Goal: Task Accomplishment & Management: Manage account settings

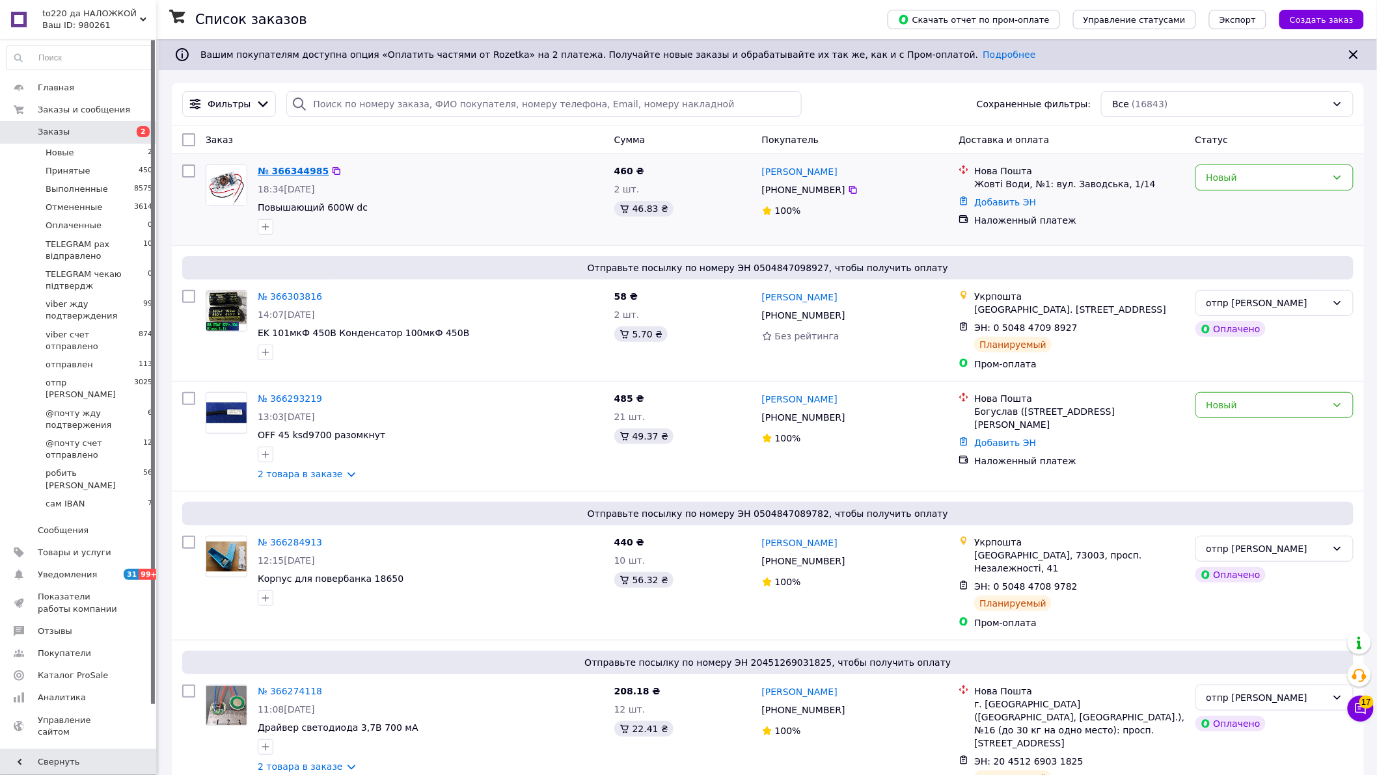
click at [295, 170] on link "№ 366344985" at bounding box center [293, 171] width 71 height 10
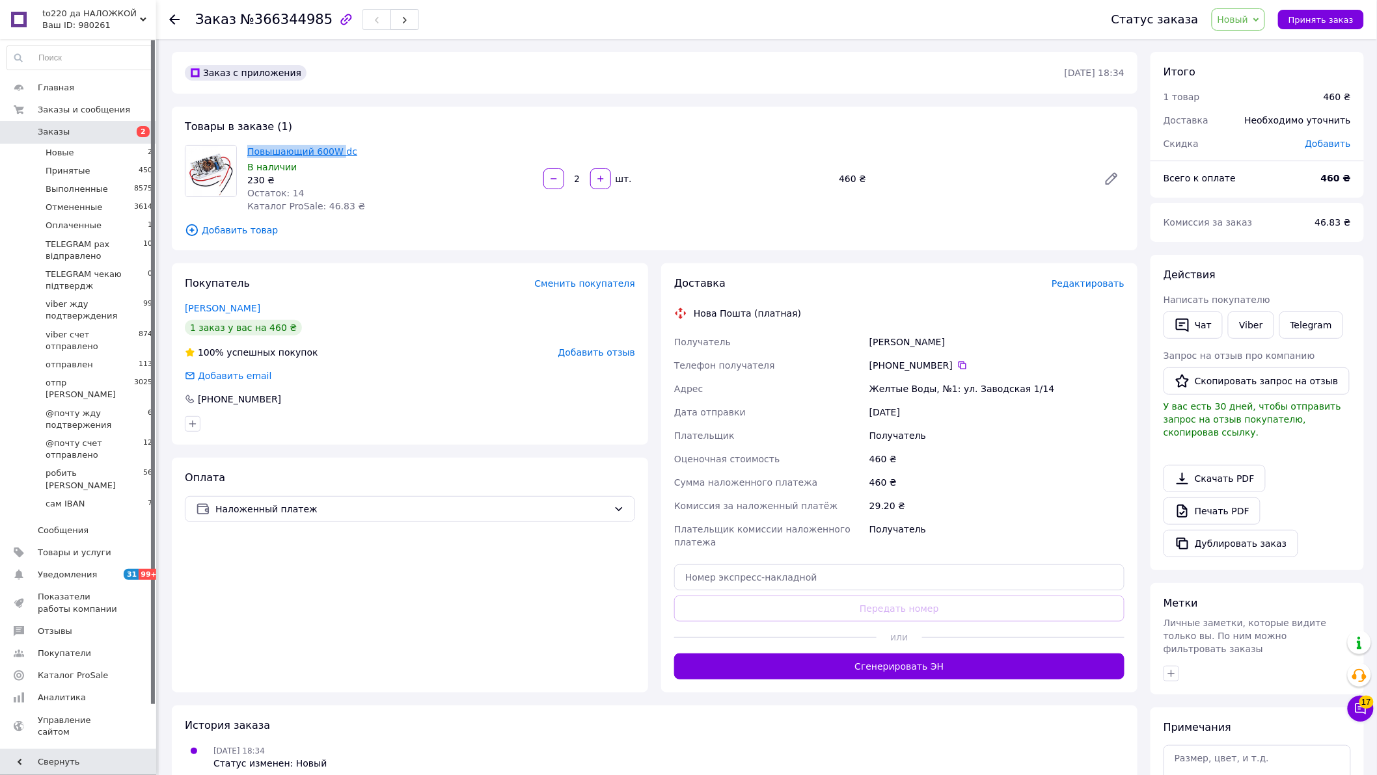
drag, startPoint x: 242, startPoint y: 150, endPoint x: 329, endPoint y: 152, distance: 86.6
click at [334, 153] on div "Повышающий 600W dc В наличии 230 ₴ Остаток: 14 Каталог ProSale: 46.83 ₴" at bounding box center [390, 178] width 296 height 73
copy link "Повышающий 600W"
click at [1265, 14] on span "Новый" at bounding box center [1238, 19] width 54 height 22
click at [1233, 44] on li "Принят" at bounding box center [1281, 46] width 139 height 20
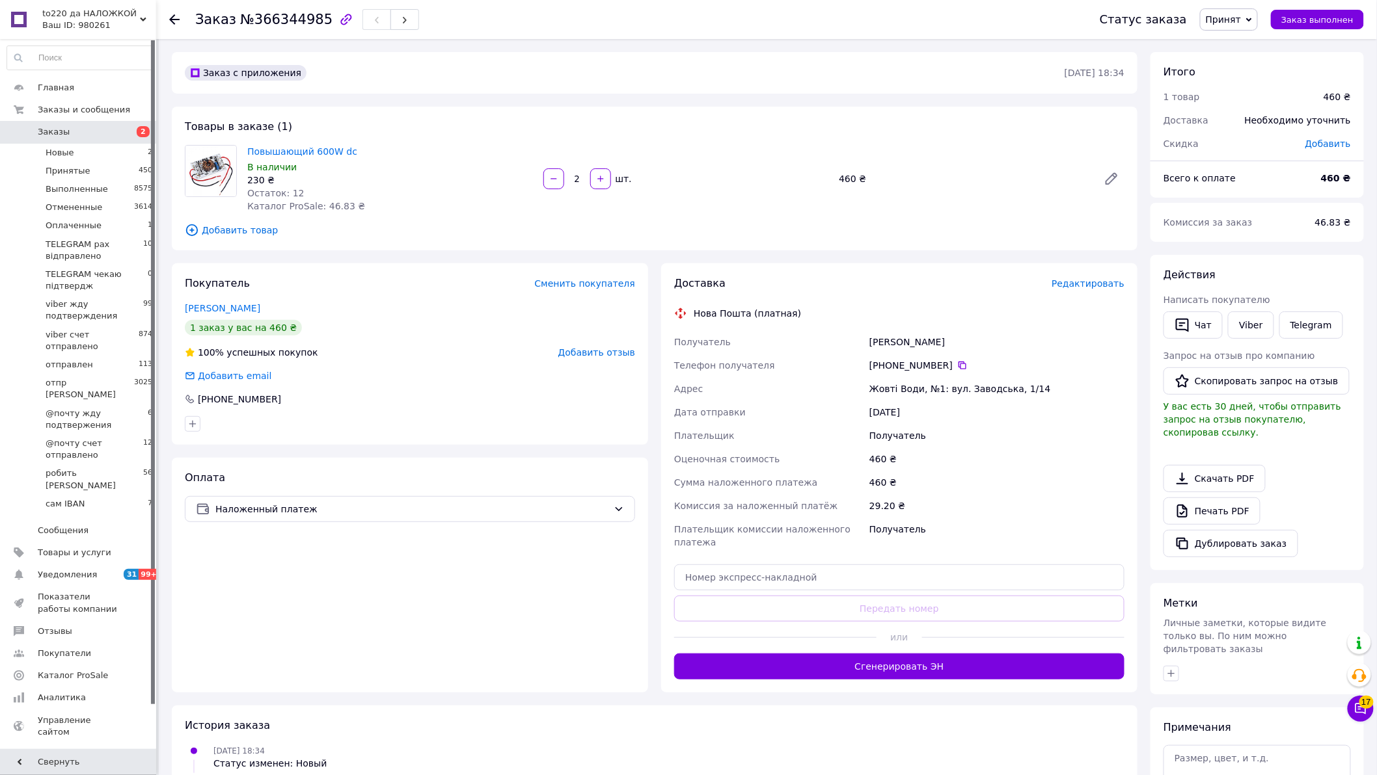
click at [1075, 282] on span "Редактировать" at bounding box center [1087, 283] width 73 height 10
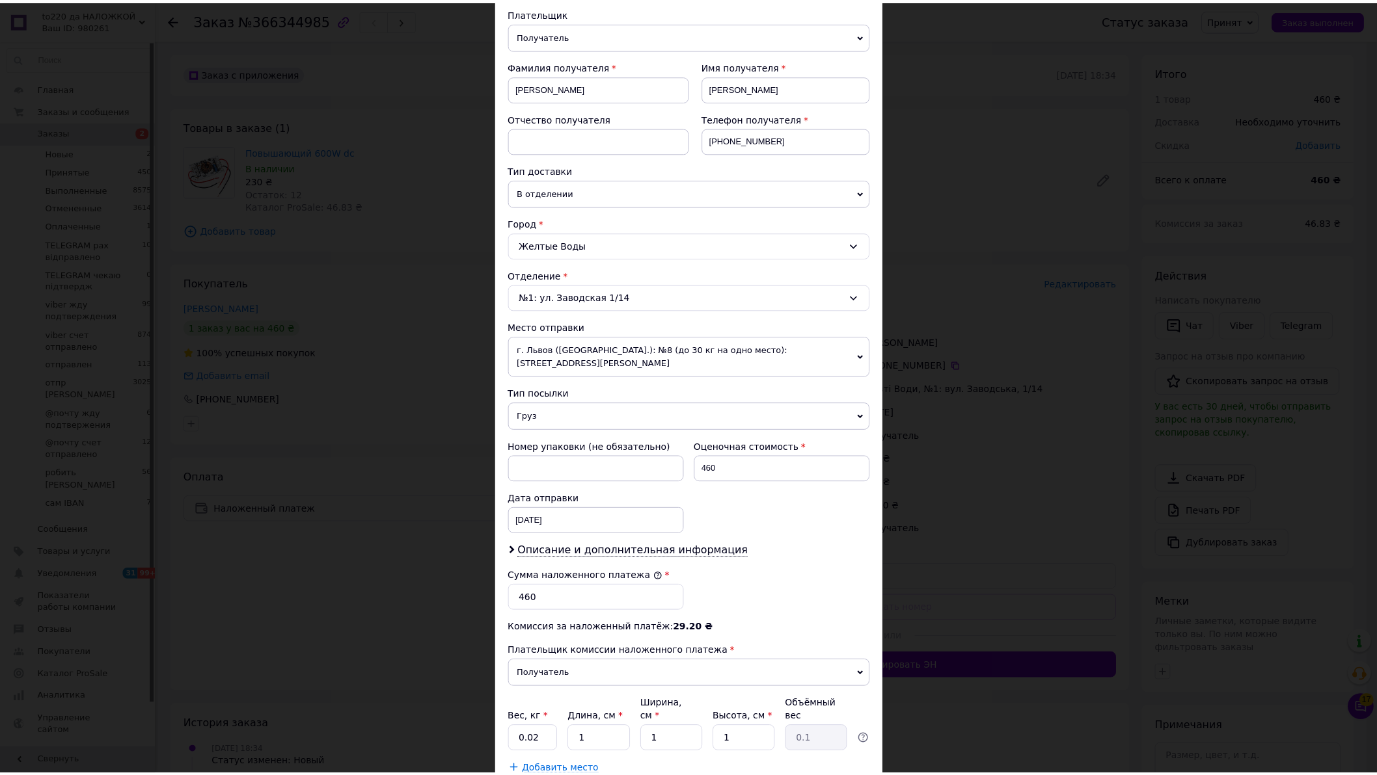
scroll to position [219, 0]
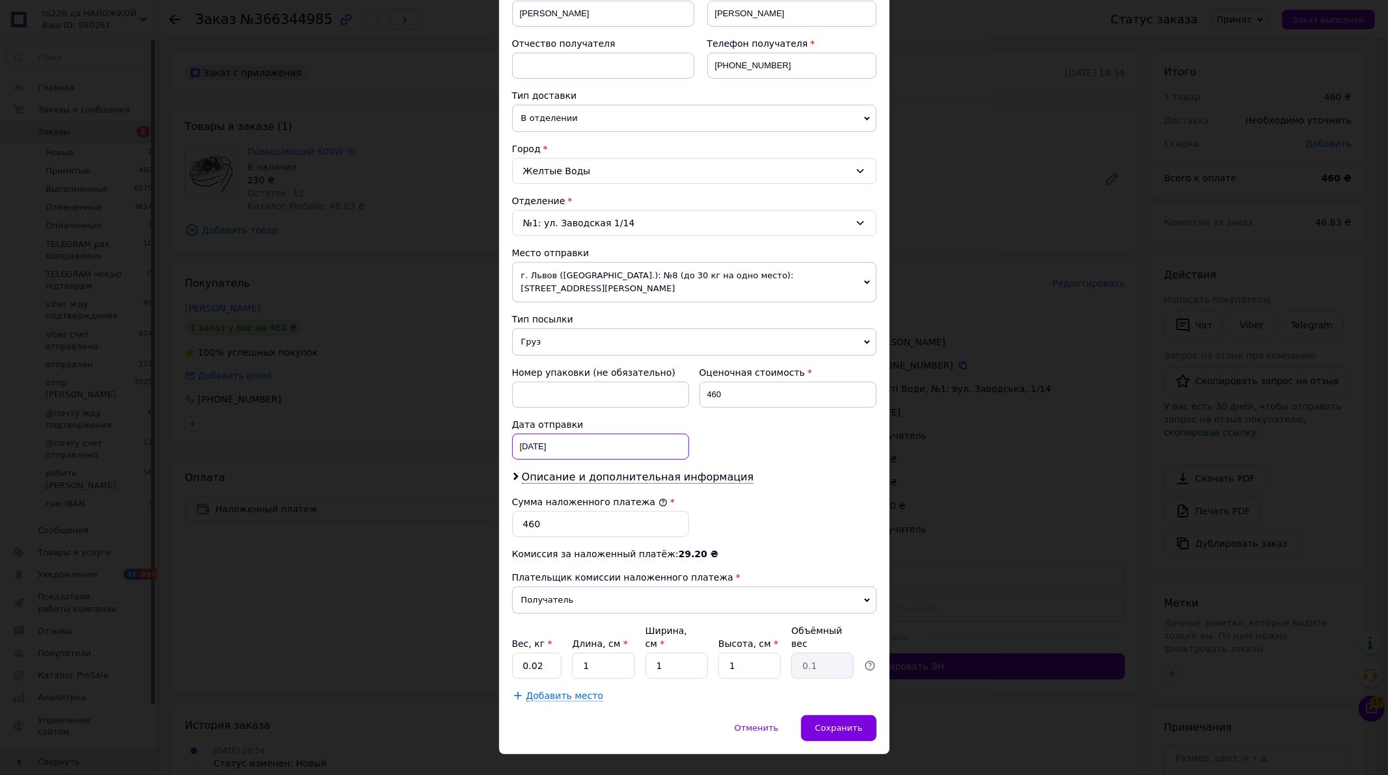
click at [571, 434] on div "12.10.2025 < 2025 > < Октябрь > Пн Вт Ср Чт Пт Сб Вс 29 30 1 2 3 4 5 6 7 8 9 10…" at bounding box center [600, 447] width 177 height 26
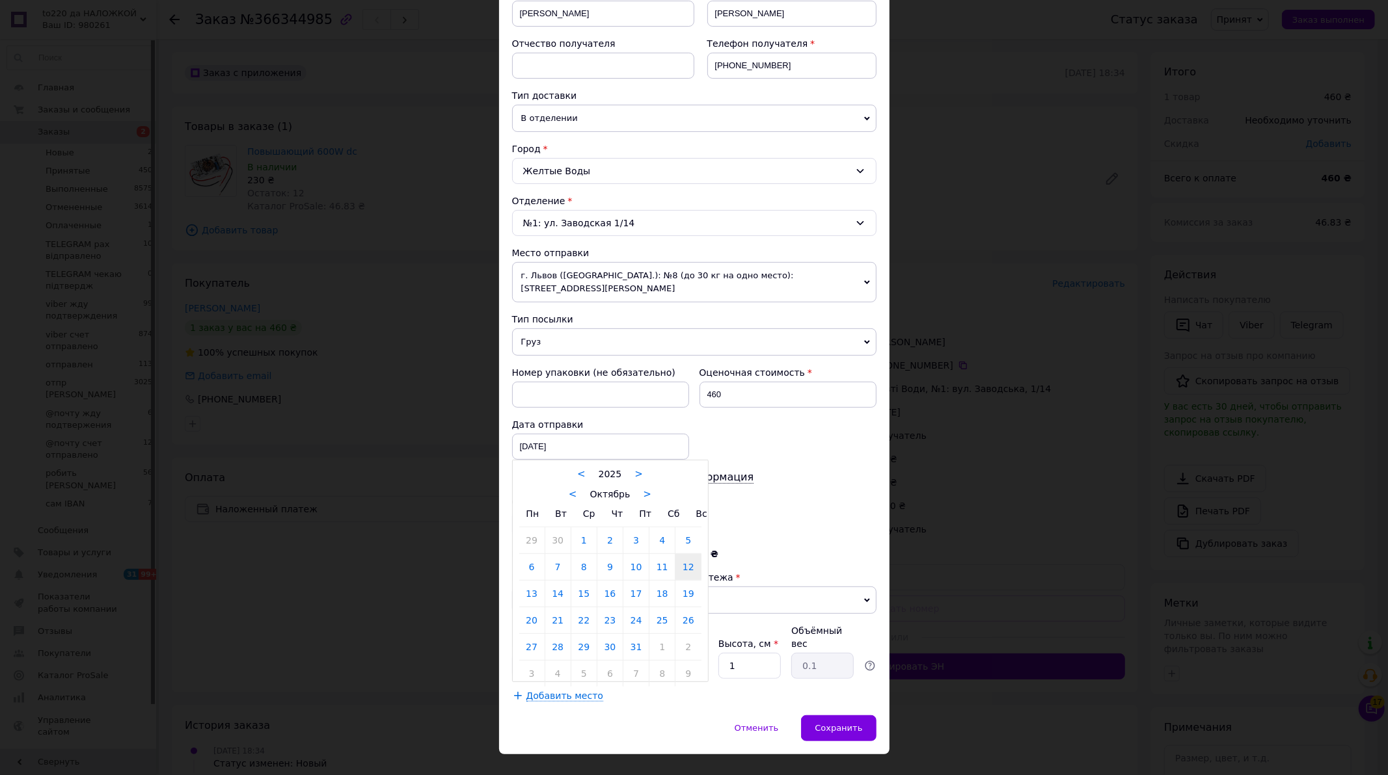
click at [528, 583] on link "13" at bounding box center [531, 594] width 25 height 26
type input "13.10.2025"
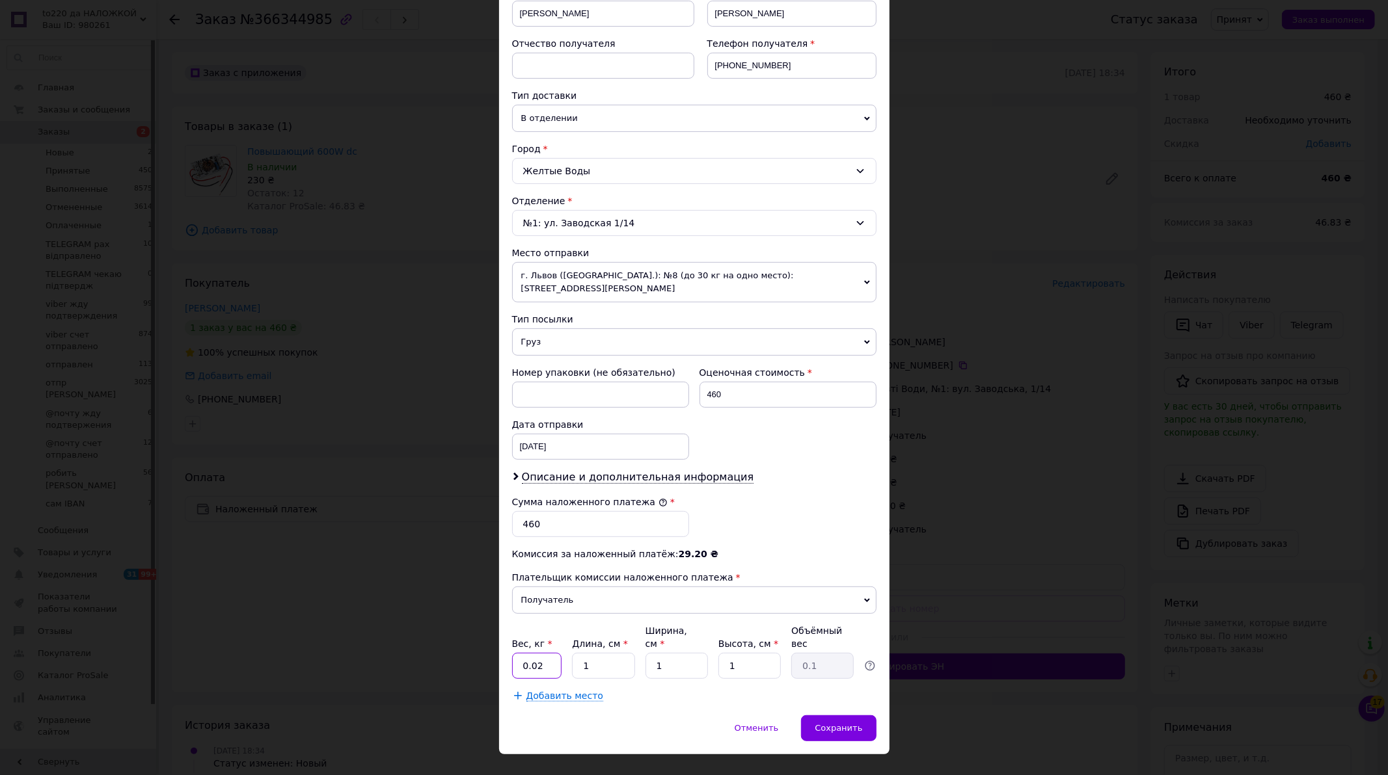
click at [545, 653] on input "0.02" at bounding box center [537, 666] width 50 height 26
type input "0.1"
click at [835, 716] on div "Сохранить" at bounding box center [838, 729] width 75 height 26
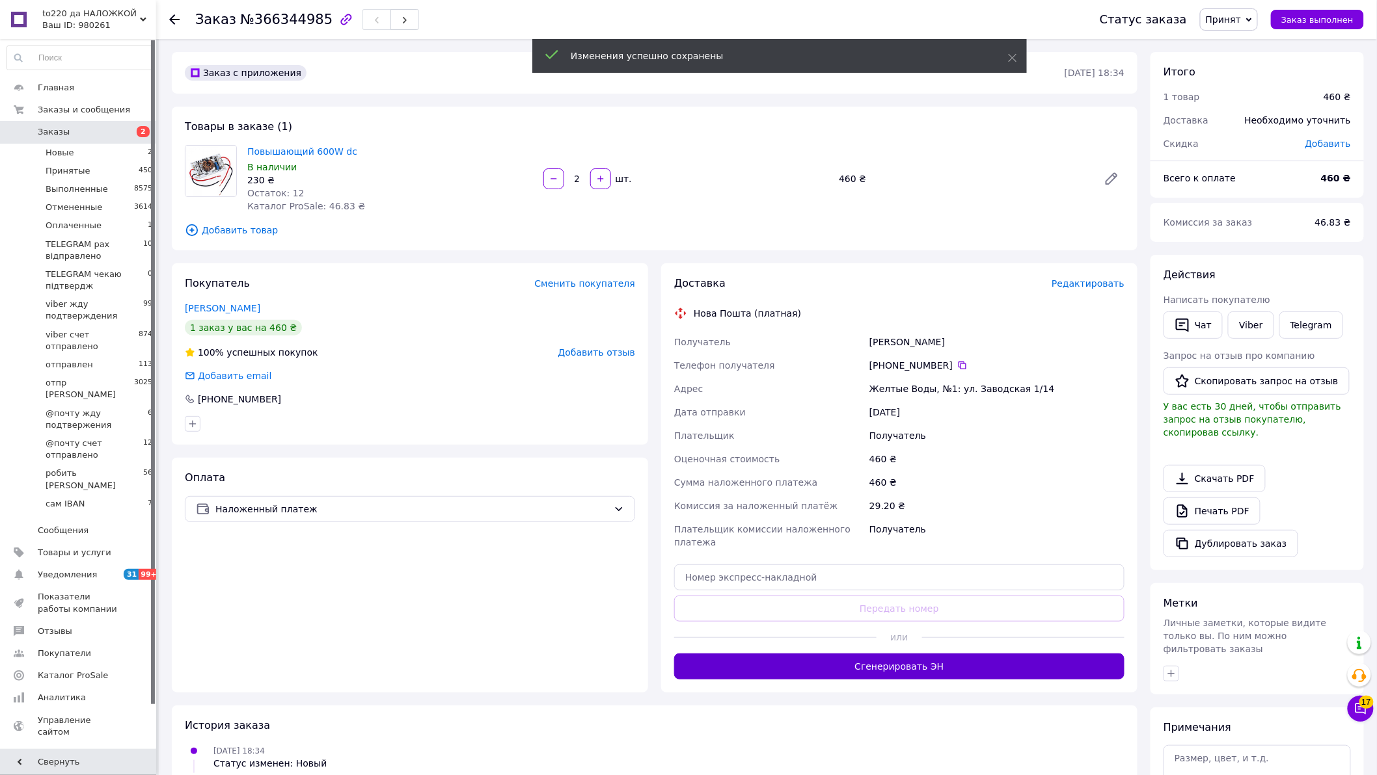
click at [905, 654] on button "Сгенерировать ЭН" at bounding box center [899, 667] width 450 height 26
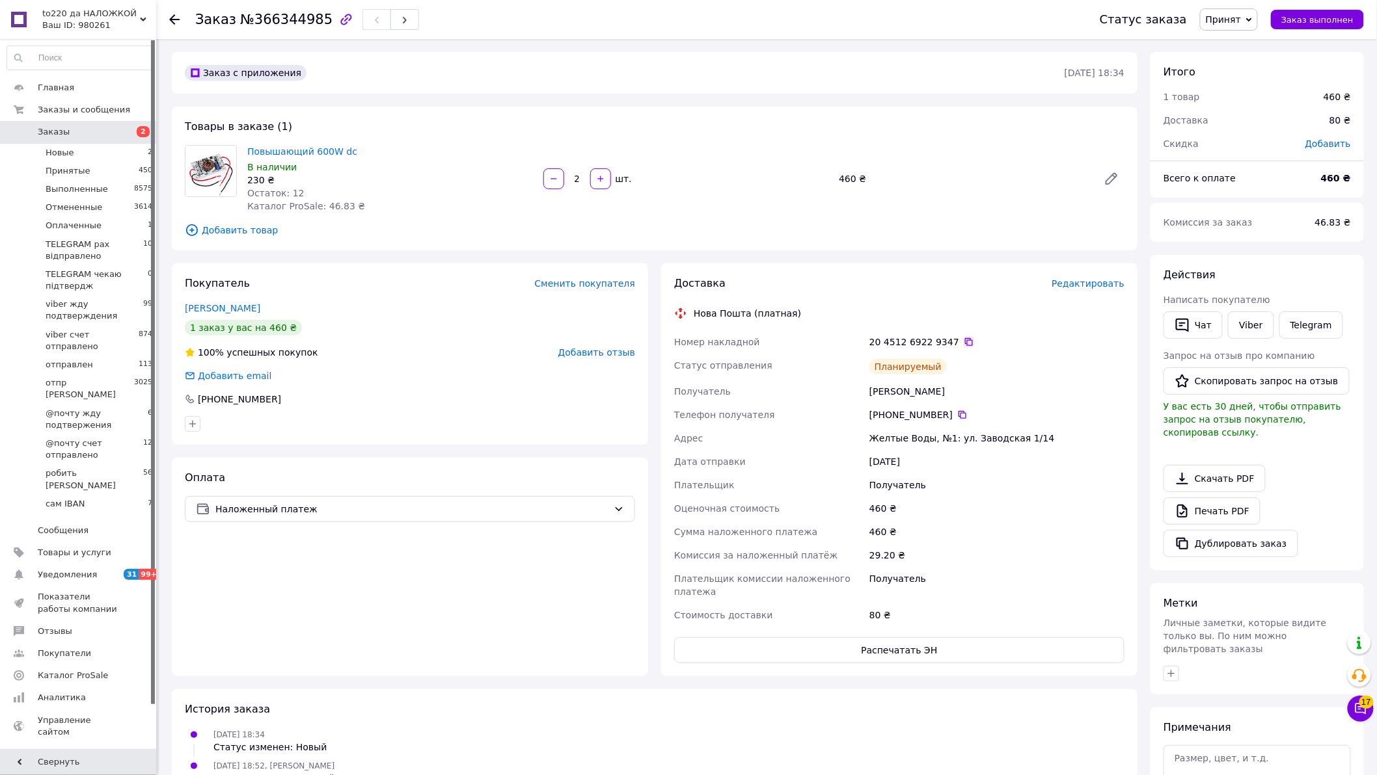
click at [965, 338] on icon at bounding box center [969, 342] width 8 height 8
click at [963, 342] on icon at bounding box center [968, 342] width 10 height 10
drag, startPoint x: 866, startPoint y: 387, endPoint x: 938, endPoint y: 387, distance: 72.2
click at [954, 382] on div "Номер накладной 20 4512 6922 9347   Статус отправления Планируемый Получатель Б…" at bounding box center [898, 478] width 455 height 297
copy div "Получатель Борисевич Сергій"
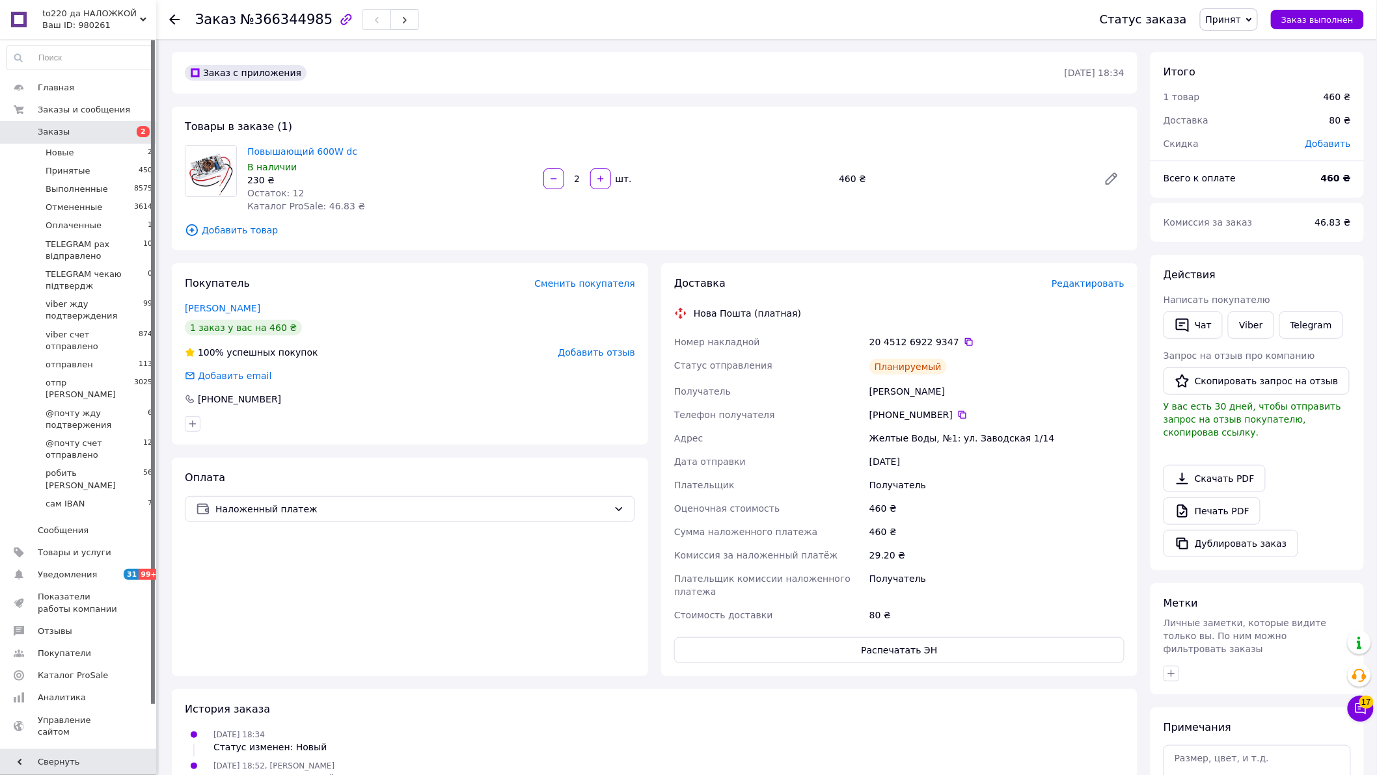
click at [53, 131] on span "Заказы" at bounding box center [54, 132] width 32 height 12
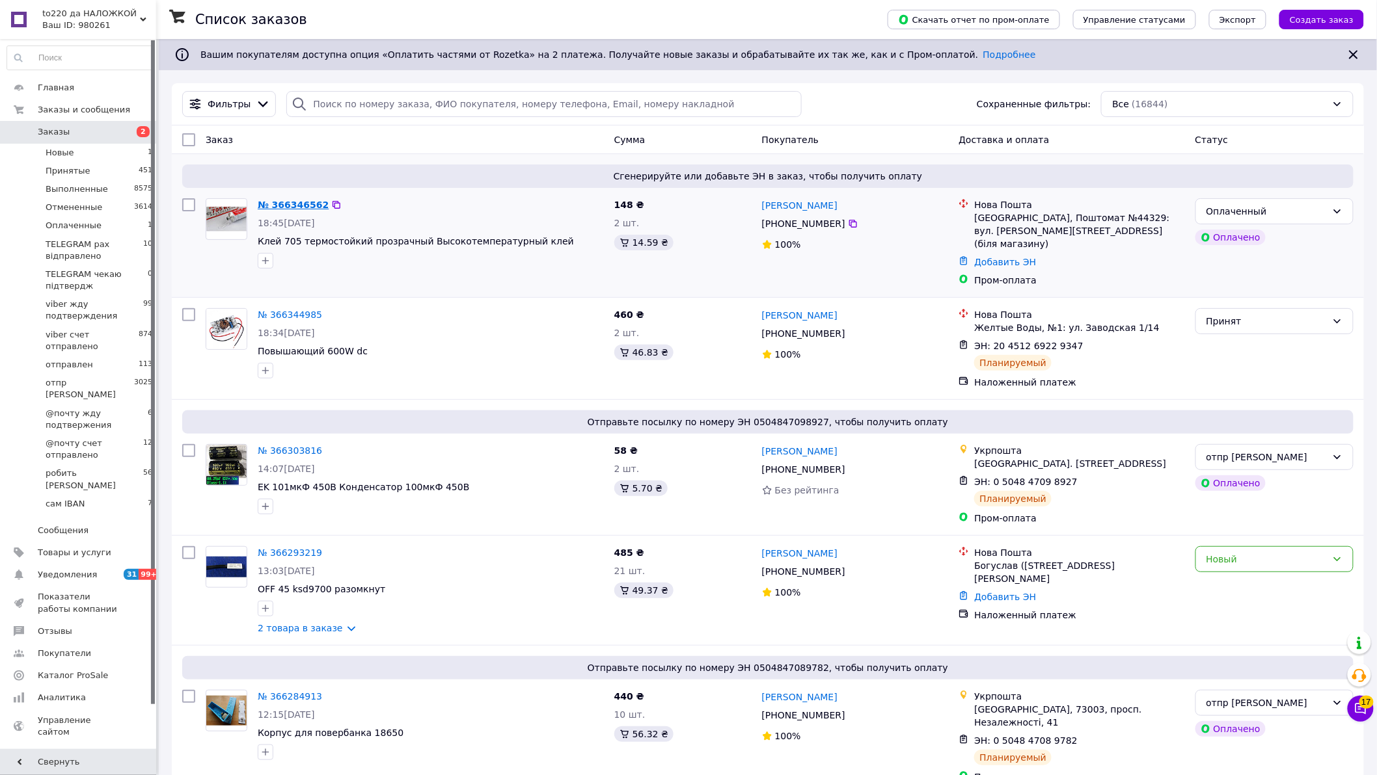
click at [297, 208] on link "№ 366346562" at bounding box center [293, 205] width 71 height 10
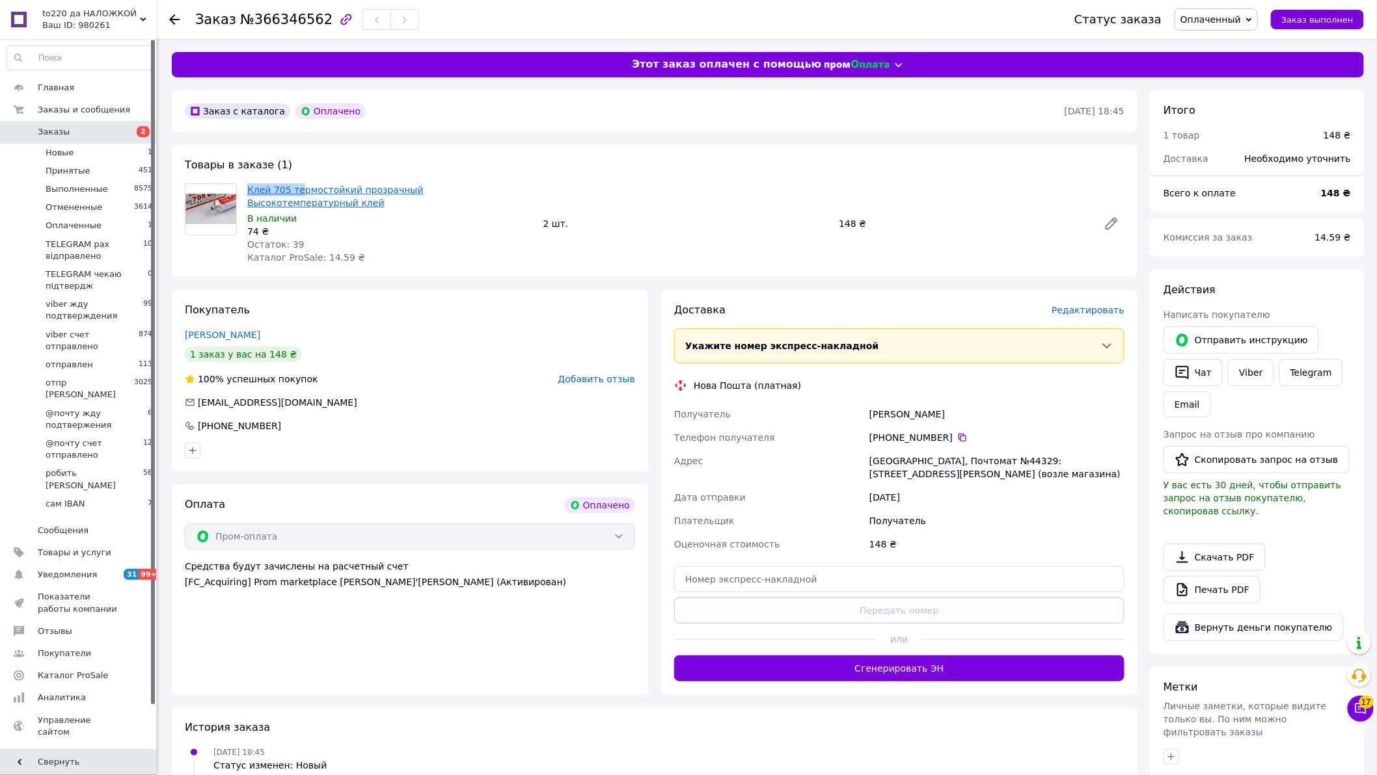
drag, startPoint x: 244, startPoint y: 187, endPoint x: 297, endPoint y: 191, distance: 52.8
click at [297, 191] on div "Клей 705 термостойкий прозрачный Высокотемпературный клей В наличии 74 ₴ Остато…" at bounding box center [390, 224] width 296 height 86
copy link "Клей 705 те"
click at [1252, 21] on icon at bounding box center [1249, 20] width 6 height 6
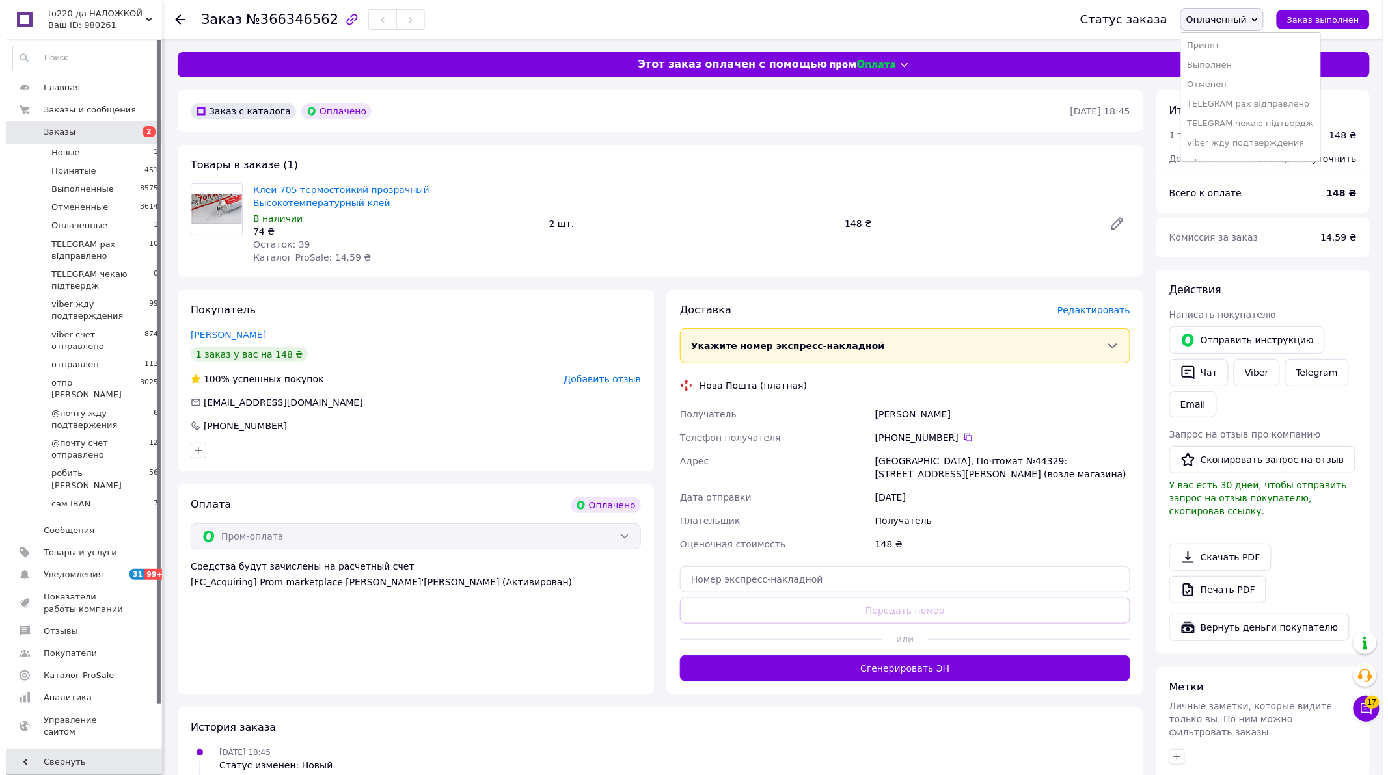
scroll to position [131, 0]
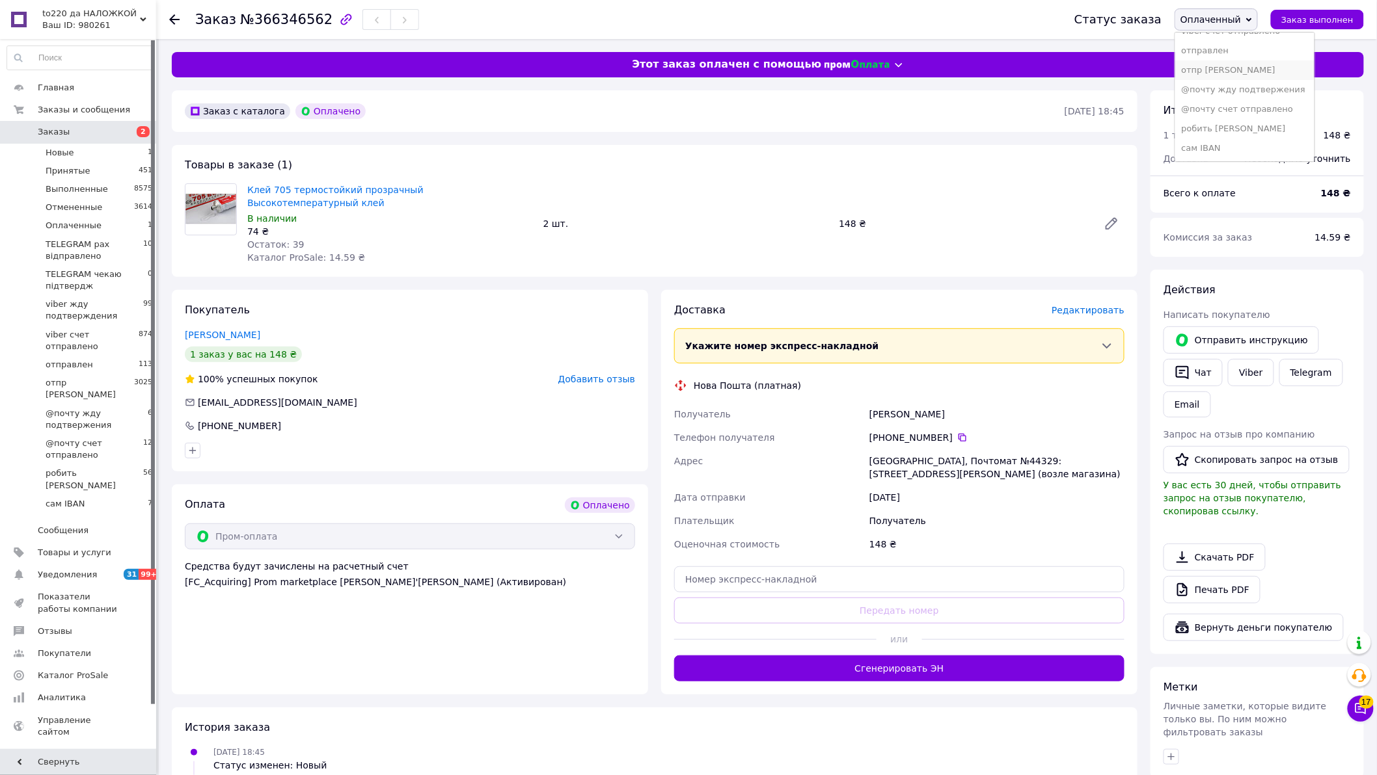
click at [1222, 70] on li "отпр [PERSON_NAME]" at bounding box center [1244, 71] width 139 height 20
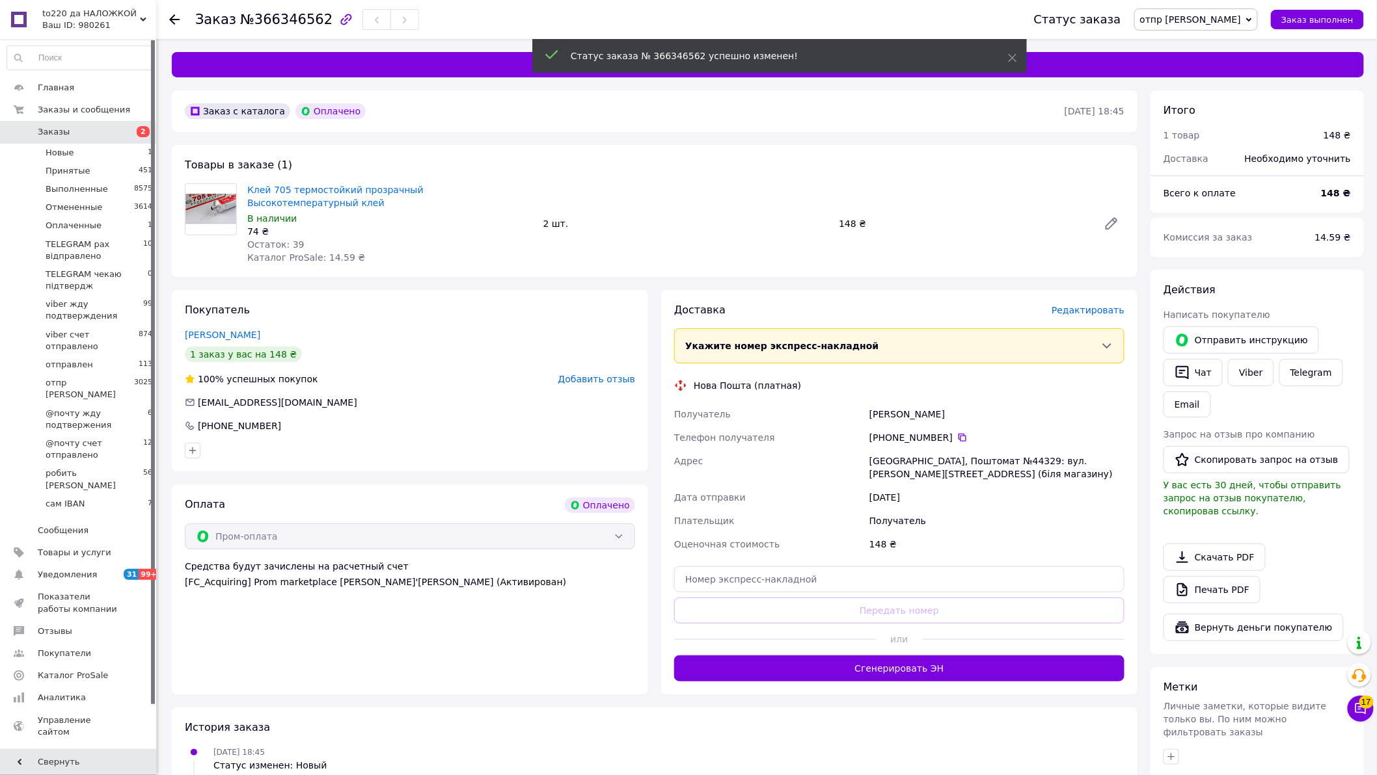
click at [1082, 305] on span "Редактировать" at bounding box center [1087, 310] width 73 height 10
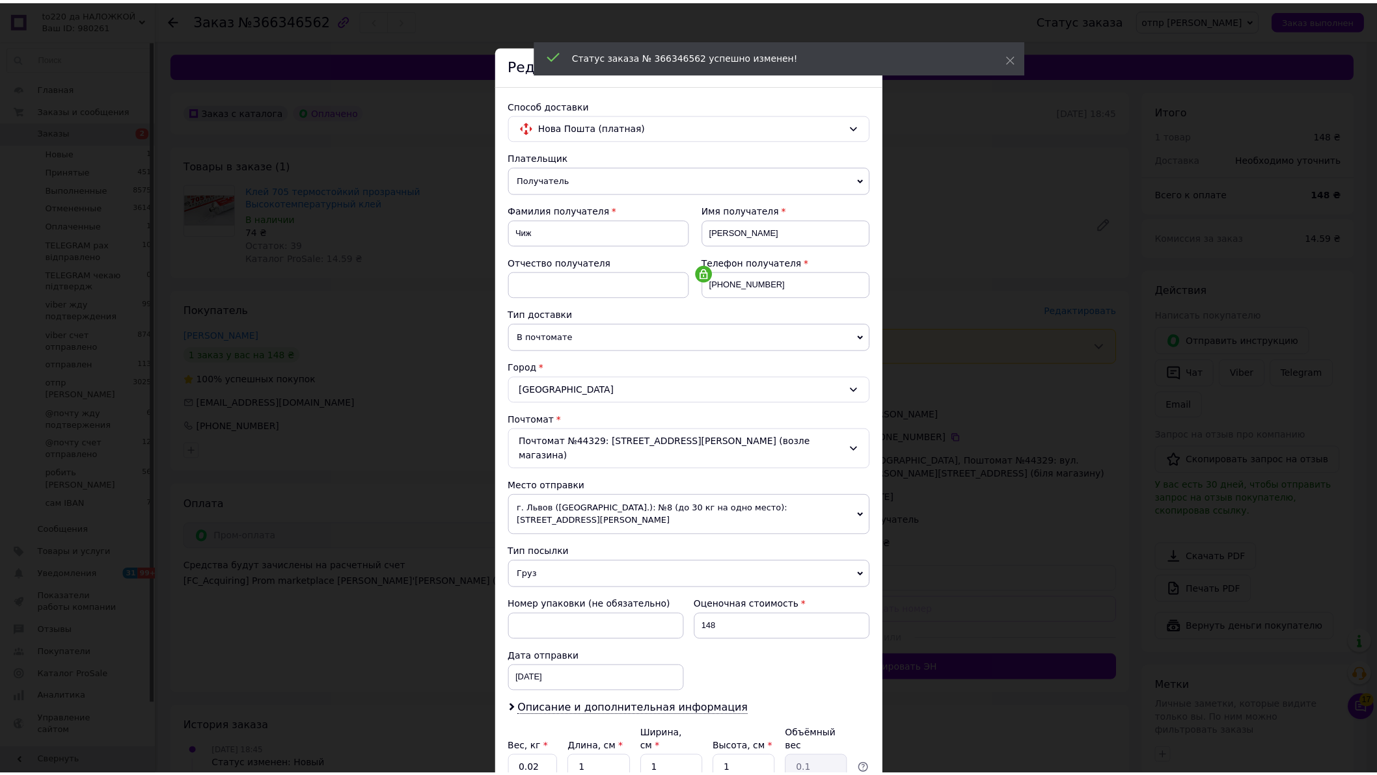
scroll to position [89, 0]
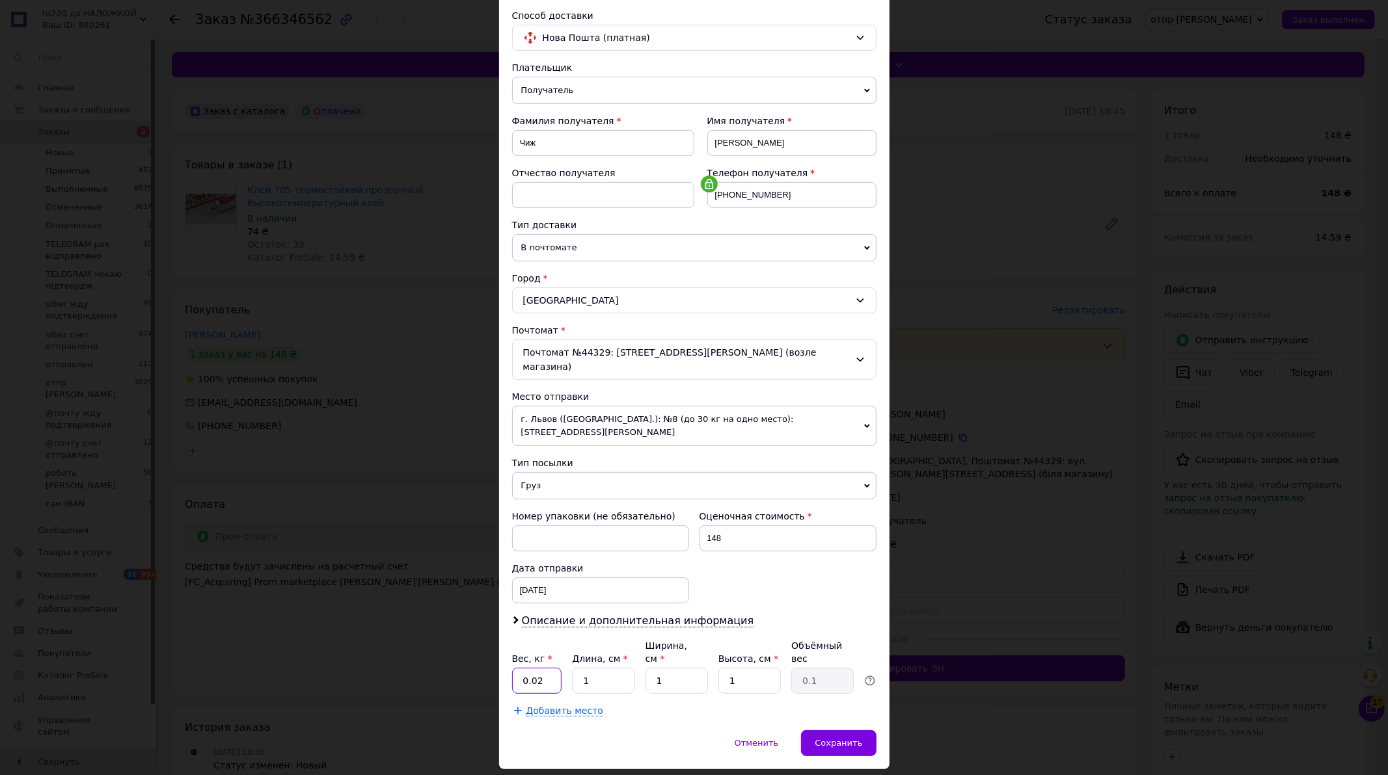
click at [544, 668] on input "0.02" at bounding box center [537, 681] width 50 height 26
type input "0.1"
click at [532, 578] on div "12.10.2025 < 2025 > < Октябрь > Пн Вт Ср Чт Пт Сб Вс 29 30 1 2 3 4 5 6 7 8 9 10…" at bounding box center [600, 591] width 177 height 26
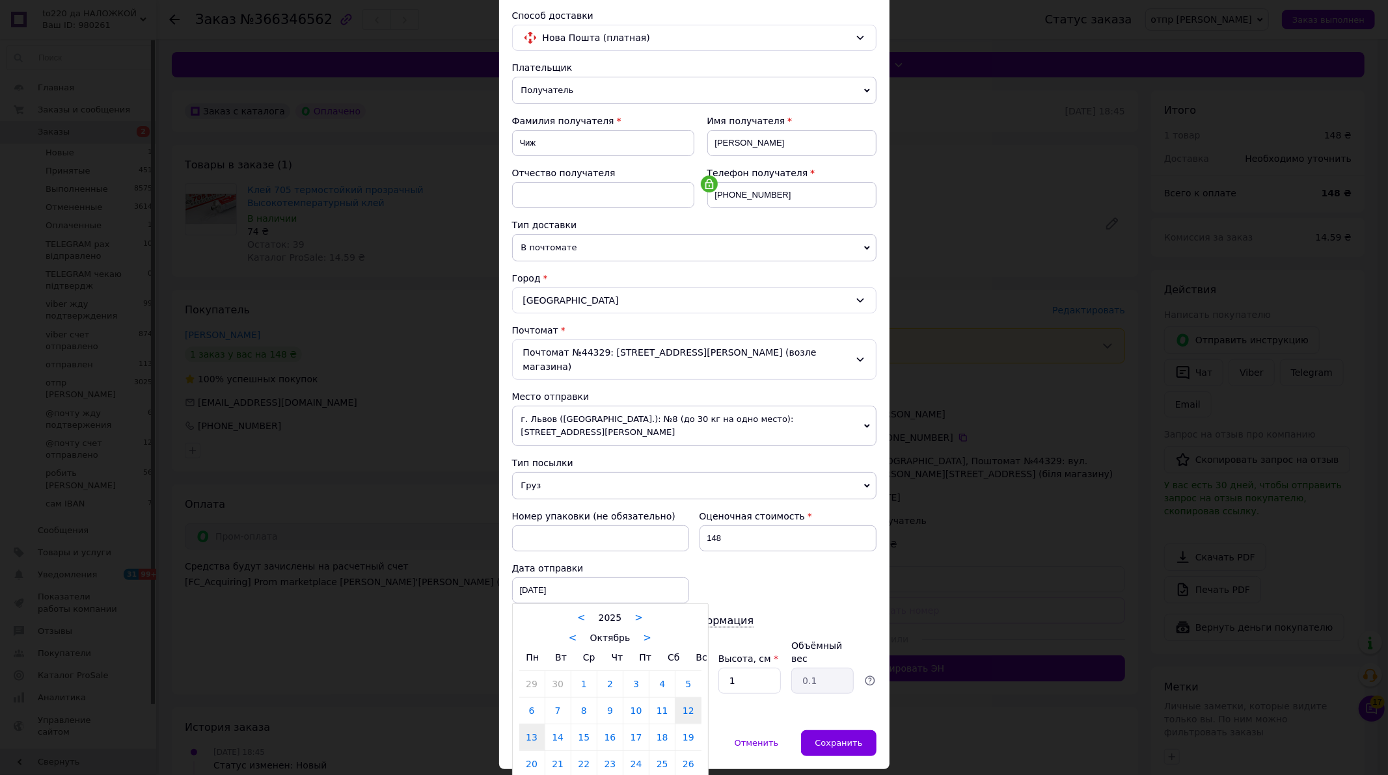
click at [537, 725] on link "13" at bounding box center [531, 738] width 25 height 26
type input "13.10.2025"
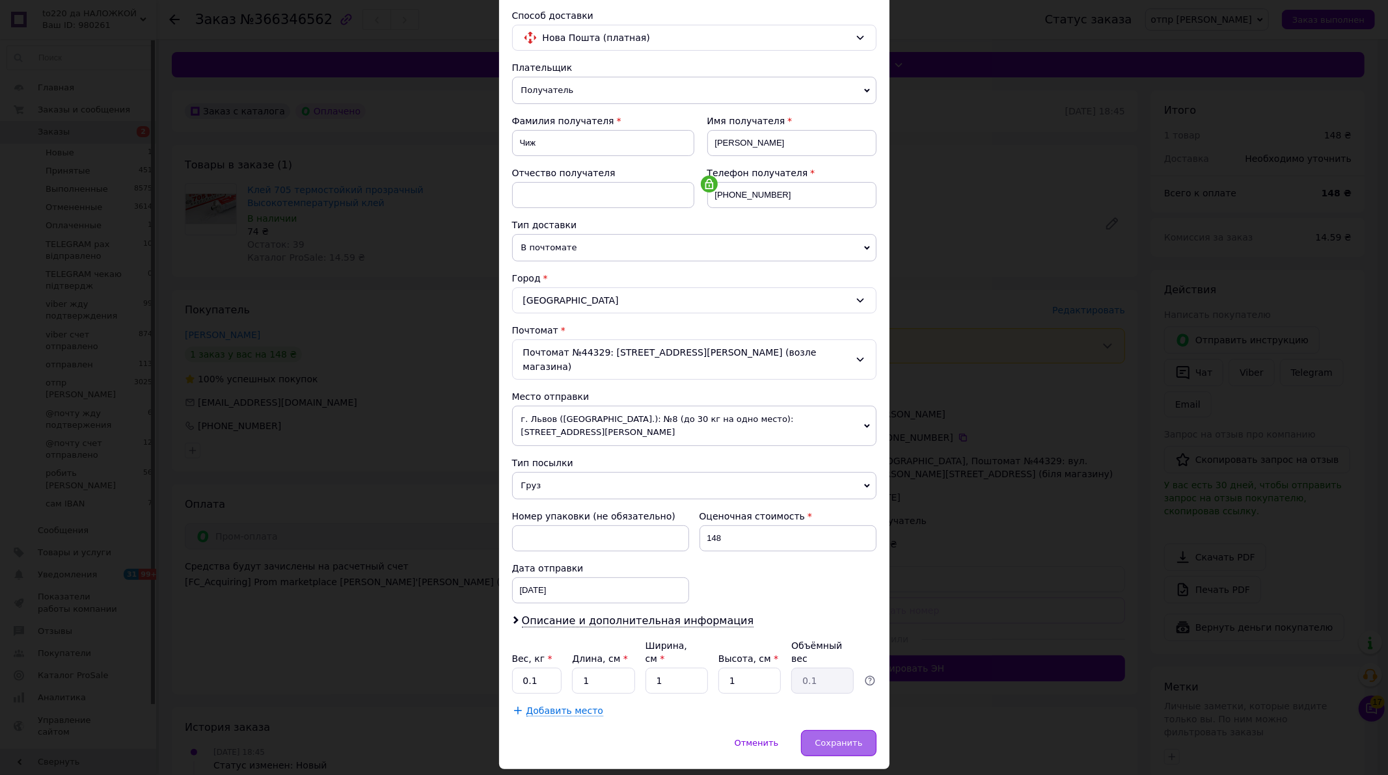
click at [853, 731] on div "Сохранить" at bounding box center [838, 744] width 75 height 26
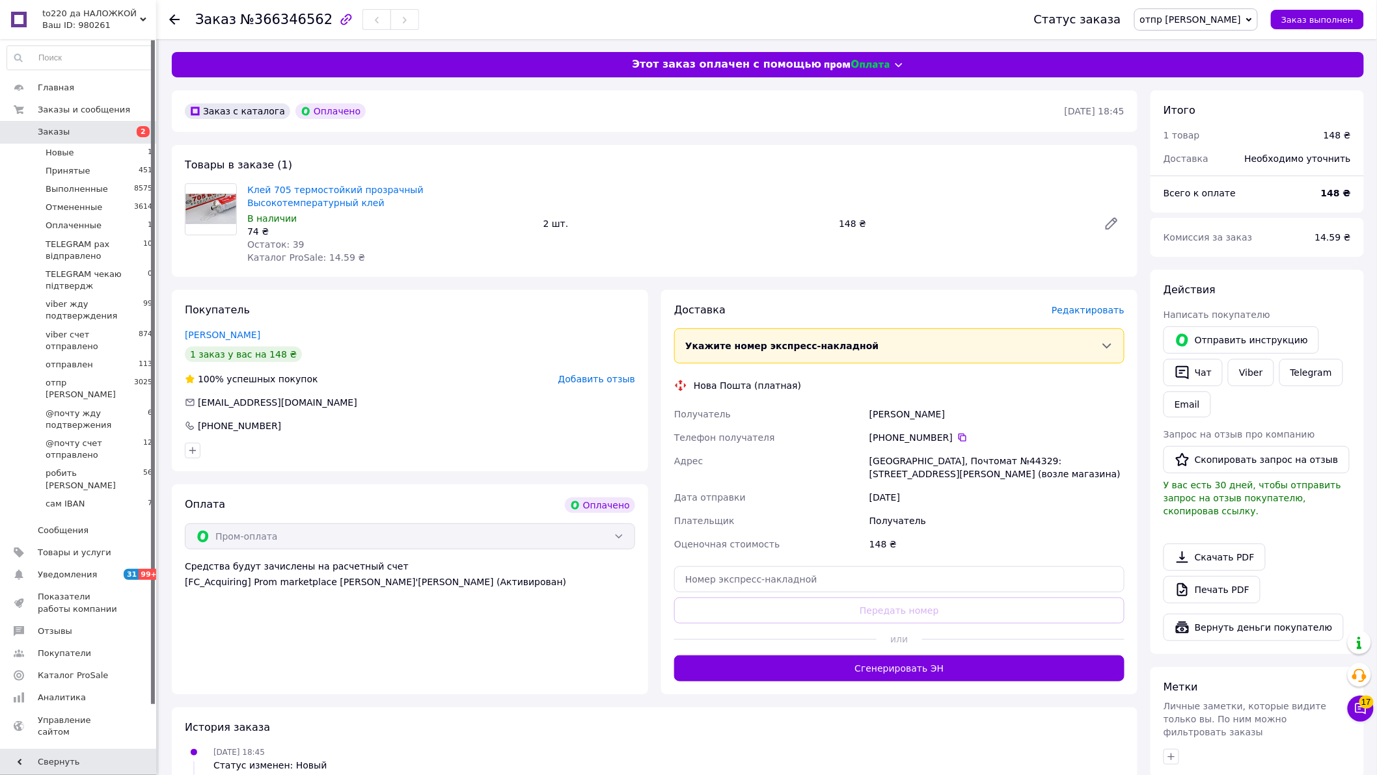
click at [885, 659] on button "Сгенерировать ЭН" at bounding box center [899, 669] width 450 height 26
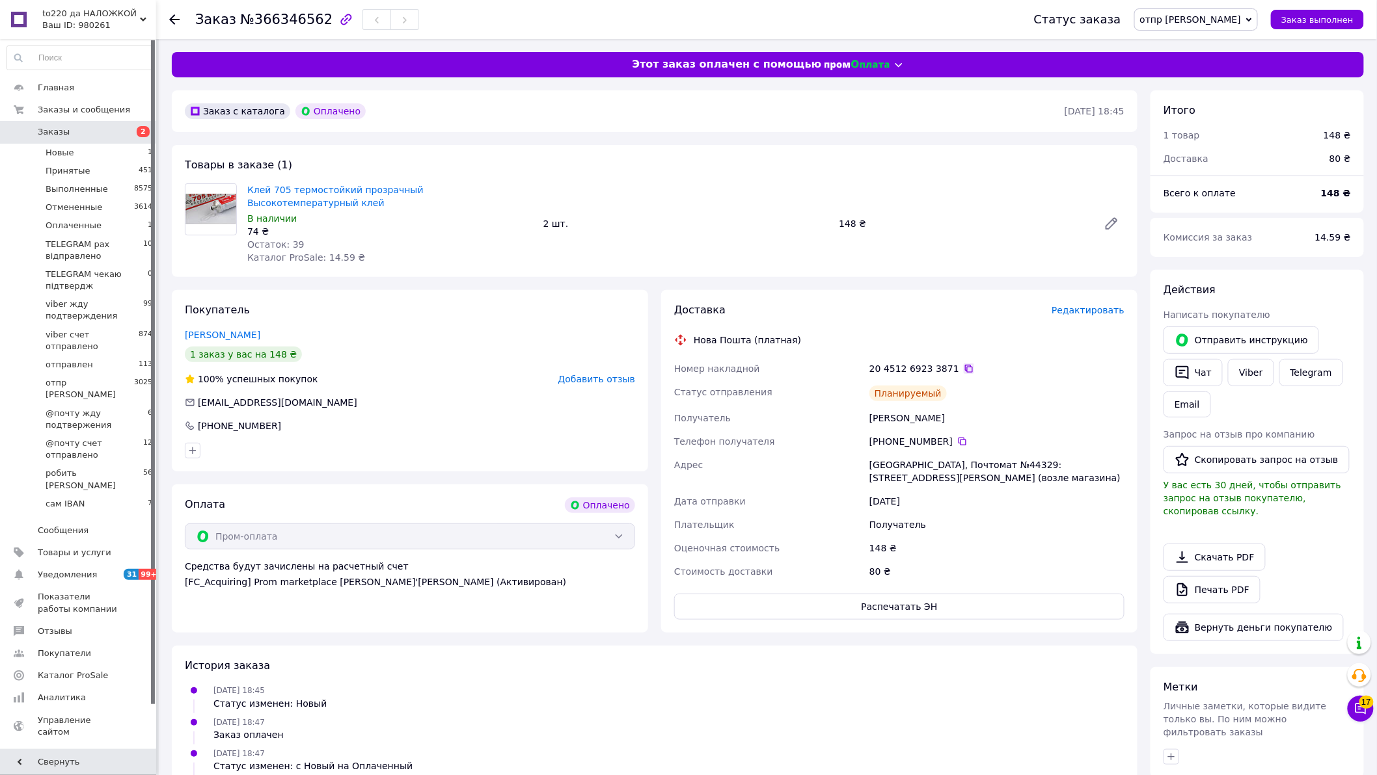
click at [963, 364] on icon at bounding box center [968, 369] width 10 height 10
click at [50, 127] on span "Заказы" at bounding box center [54, 132] width 32 height 12
